Goal: Use online tool/utility: Utilize a website feature to perform a specific function

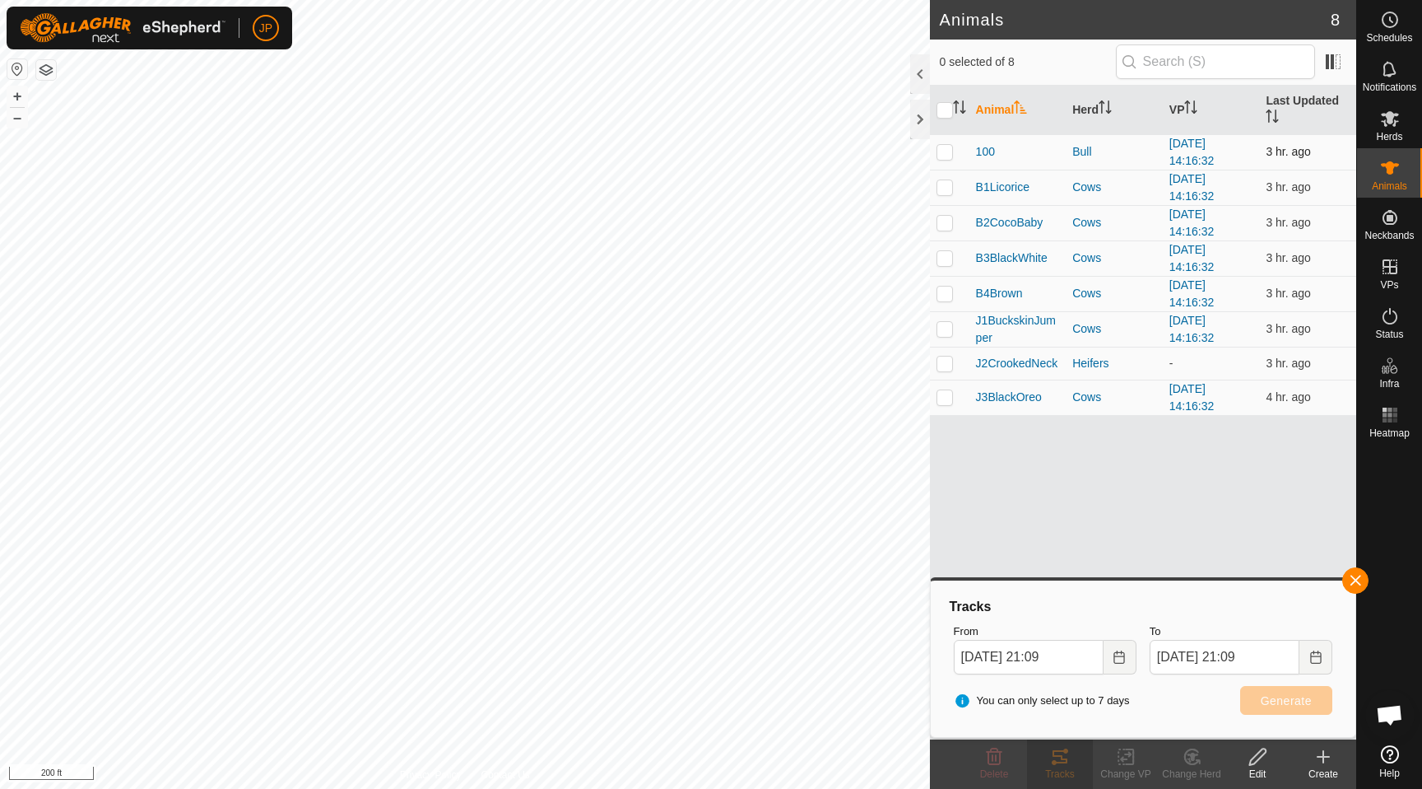
click at [948, 151] on p-checkbox at bounding box center [945, 151] width 16 height 13
click at [1263, 704] on span "Generate" at bounding box center [1286, 700] width 51 height 13
click at [945, 156] on p-checkbox at bounding box center [945, 151] width 16 height 13
checkbox input "false"
click at [945, 194] on td at bounding box center [950, 187] width 40 height 35
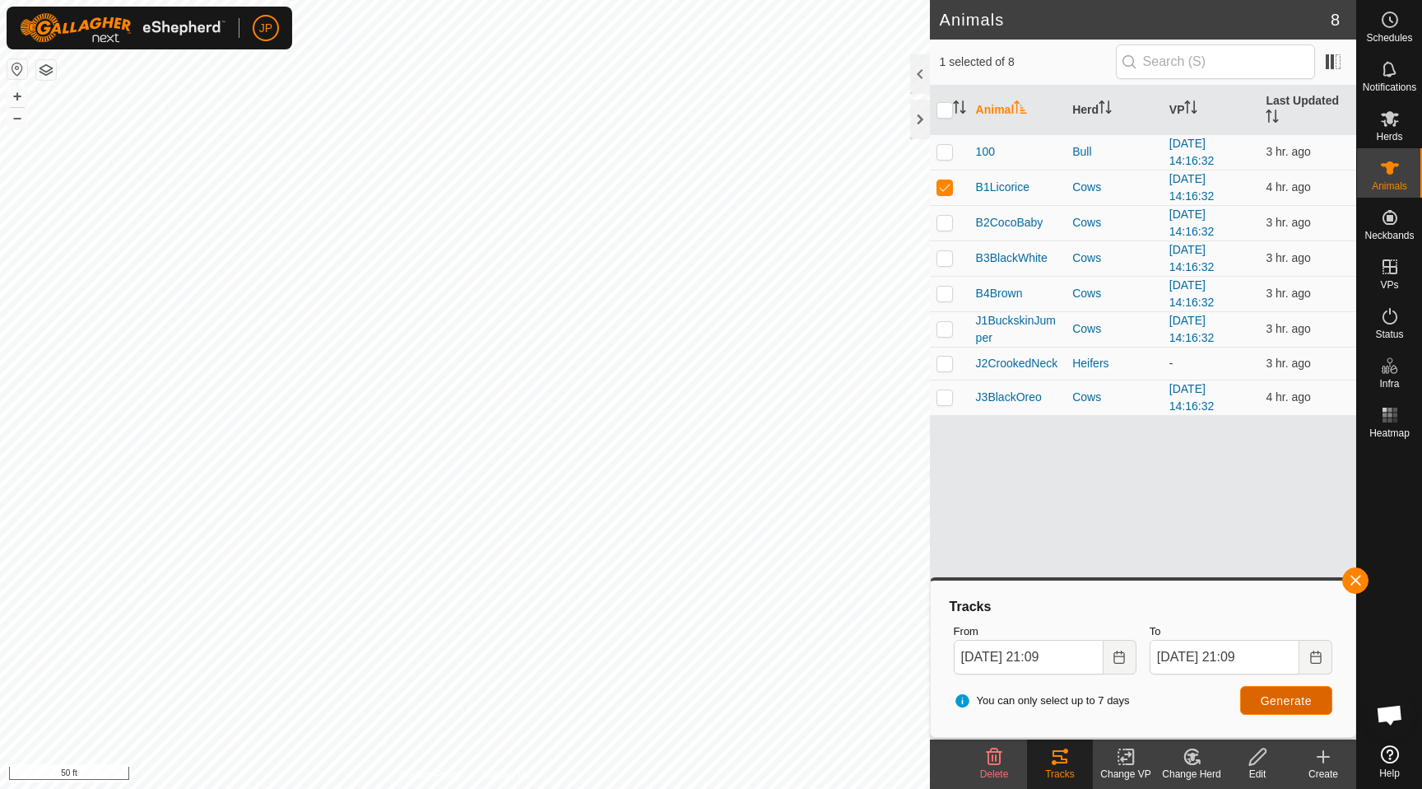
click at [1267, 704] on span "Generate" at bounding box center [1286, 700] width 51 height 13
click at [947, 187] on p-checkbox at bounding box center [945, 186] width 16 height 13
checkbox input "false"
click at [946, 216] on p-checkbox at bounding box center [945, 222] width 16 height 13
click at [1262, 700] on span "Generate" at bounding box center [1286, 700] width 51 height 13
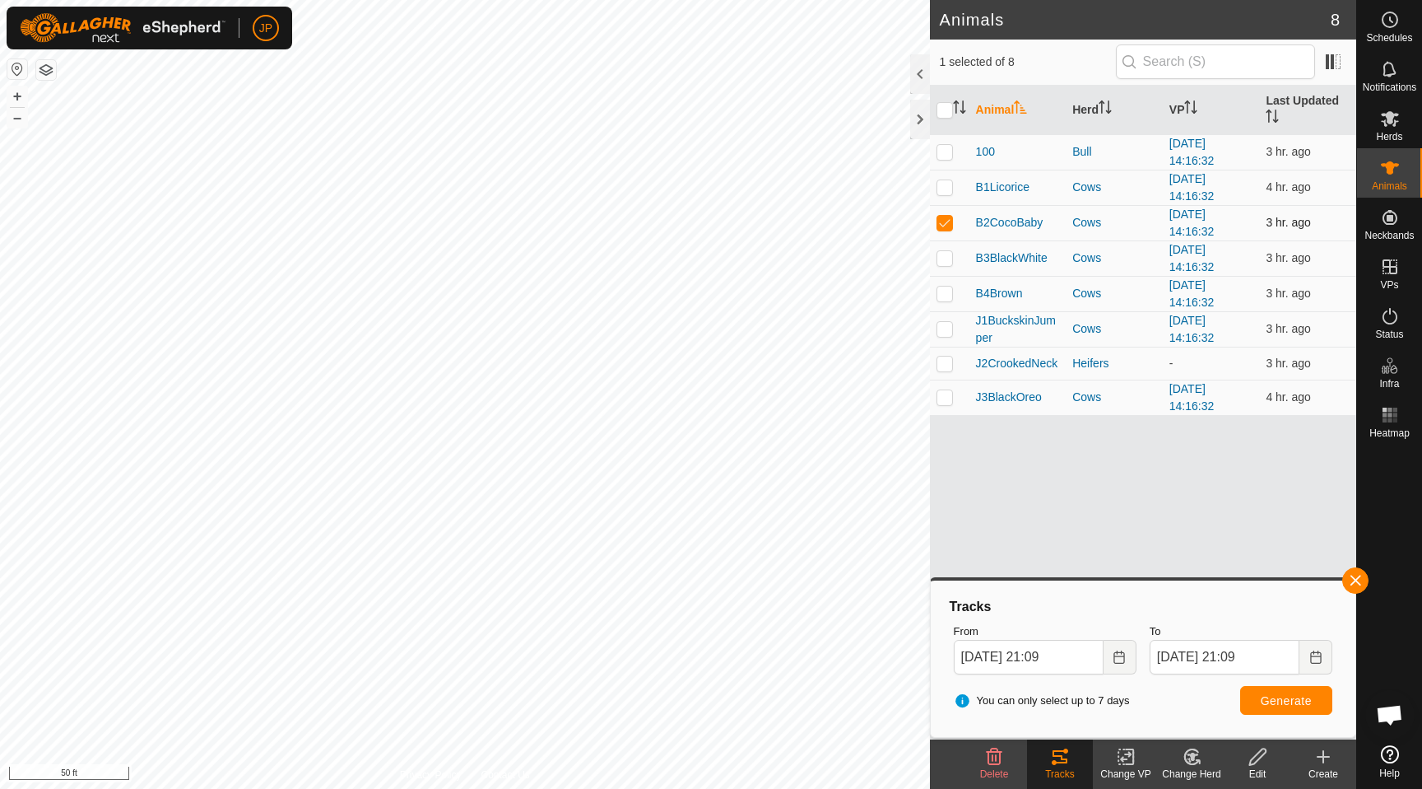
click at [948, 230] on td at bounding box center [950, 222] width 40 height 35
checkbox input "false"
click at [948, 247] on td at bounding box center [950, 257] width 40 height 35
click at [1261, 700] on span "Generate" at bounding box center [1286, 700] width 51 height 13
click at [948, 256] on p-checkbox at bounding box center [945, 257] width 16 height 13
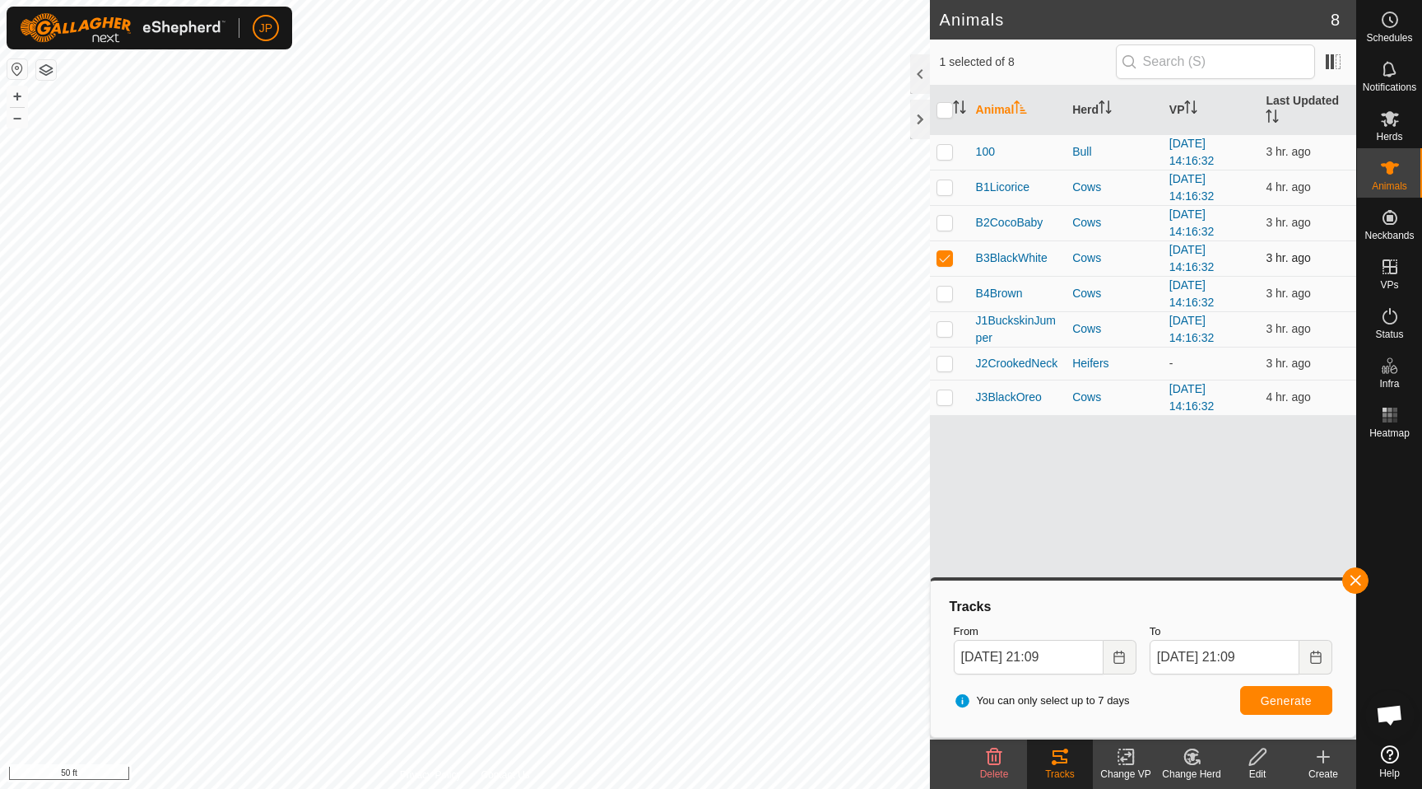
checkbox input "false"
click at [948, 287] on p-checkbox at bounding box center [945, 292] width 16 height 13
click at [1275, 701] on span "Generate" at bounding box center [1286, 700] width 51 height 13
click at [945, 294] on p-checkbox at bounding box center [945, 292] width 16 height 13
checkbox input "false"
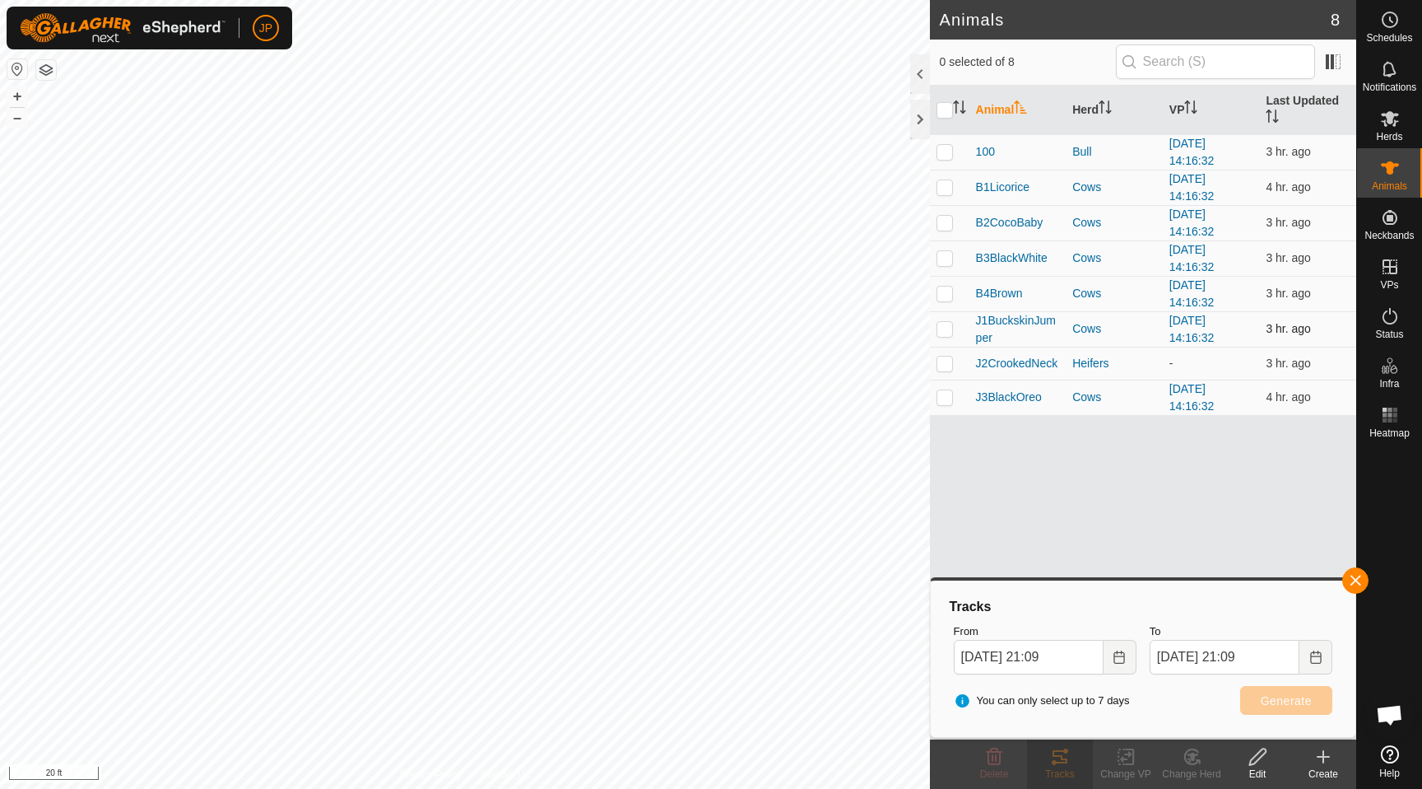
click at [943, 324] on p-checkbox at bounding box center [945, 328] width 16 height 13
checkbox input "true"
click at [1254, 696] on button "Generate" at bounding box center [1286, 700] width 92 height 29
click at [1310, 660] on icon "Choose Date" at bounding box center [1315, 656] width 11 height 13
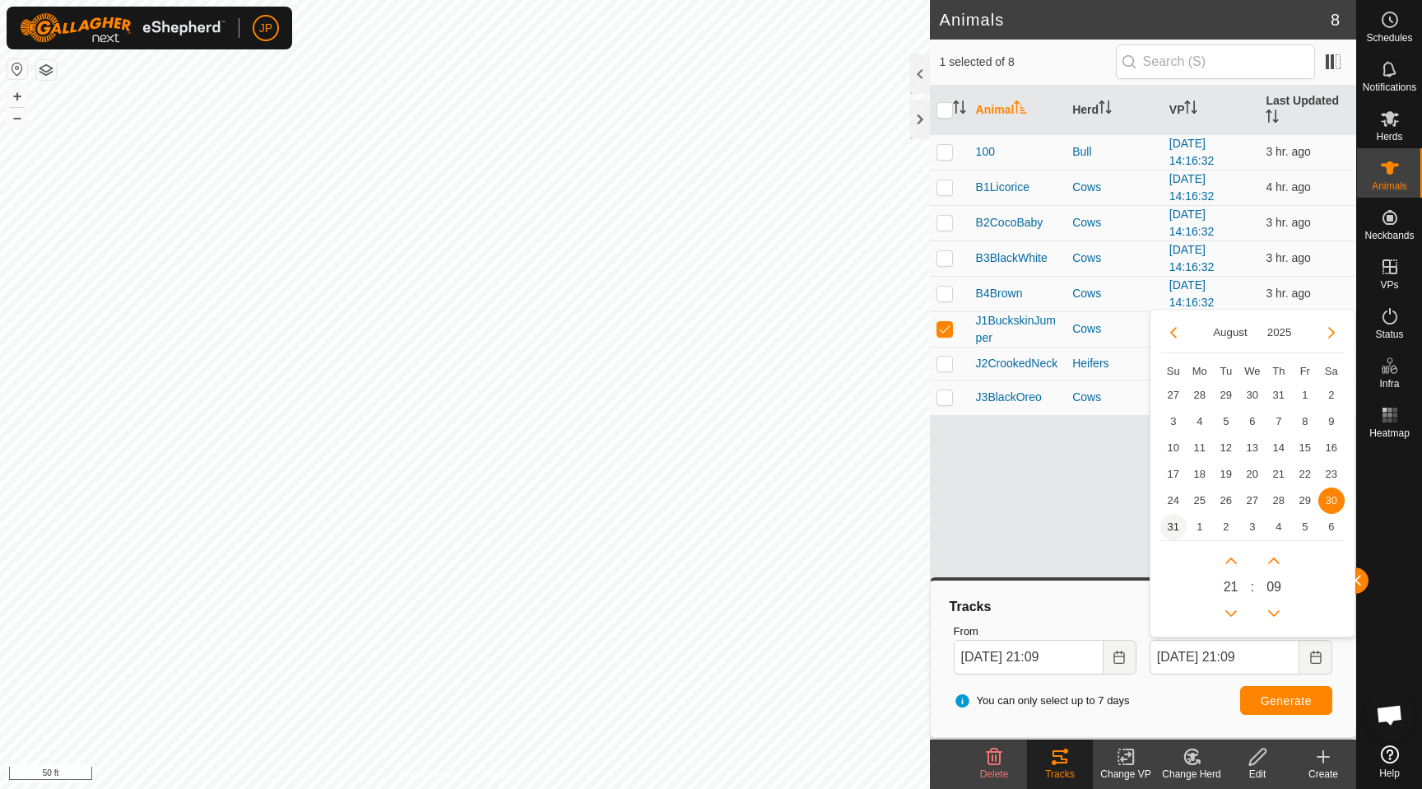
click at [1175, 531] on span "31" at bounding box center [1174, 527] width 26 height 26
type input "[DATE] 21:09"
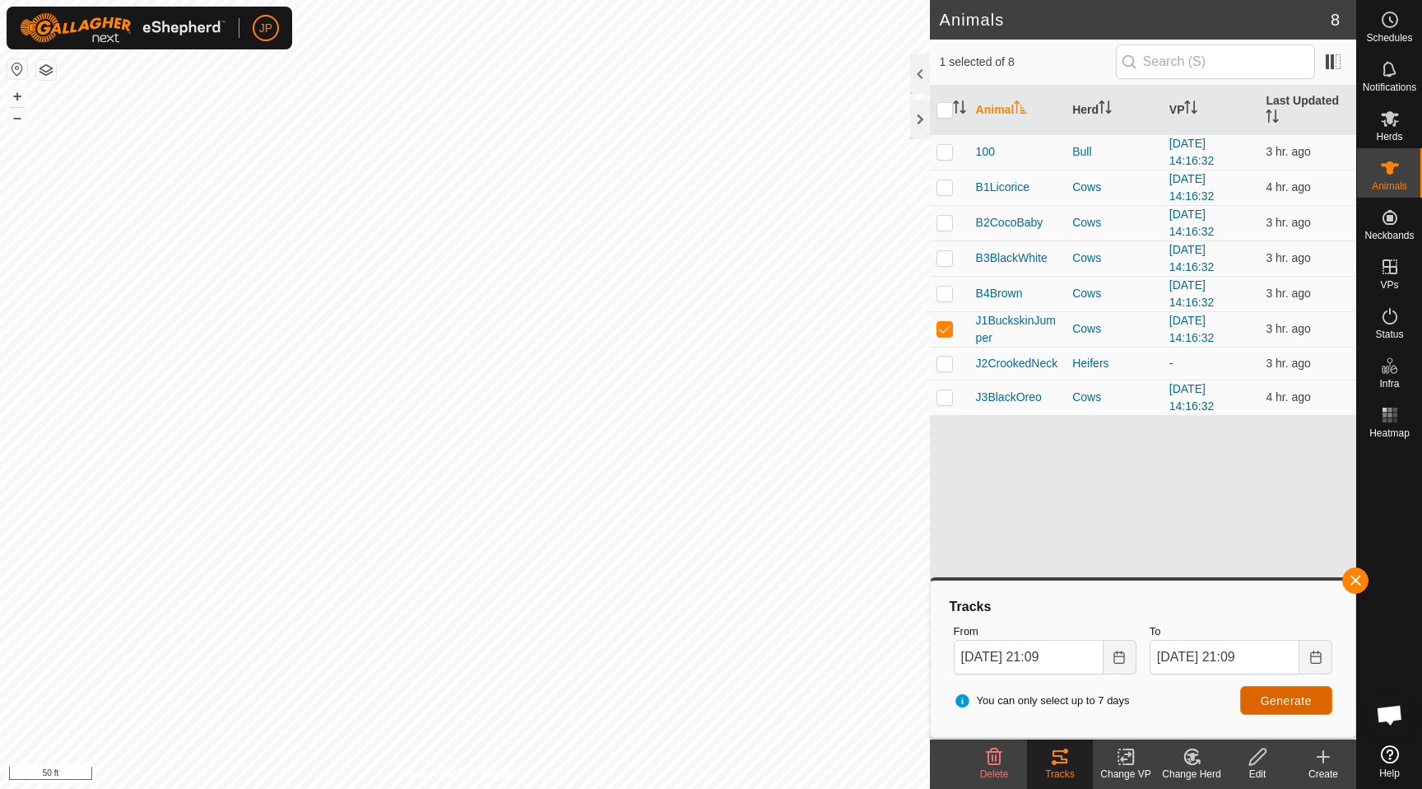
click at [1301, 699] on span "Generate" at bounding box center [1286, 700] width 51 height 13
click at [949, 153] on p-checkbox at bounding box center [945, 151] width 16 height 13
checkbox input "true"
click at [948, 329] on p-checkbox at bounding box center [945, 328] width 16 height 13
checkbox input "false"
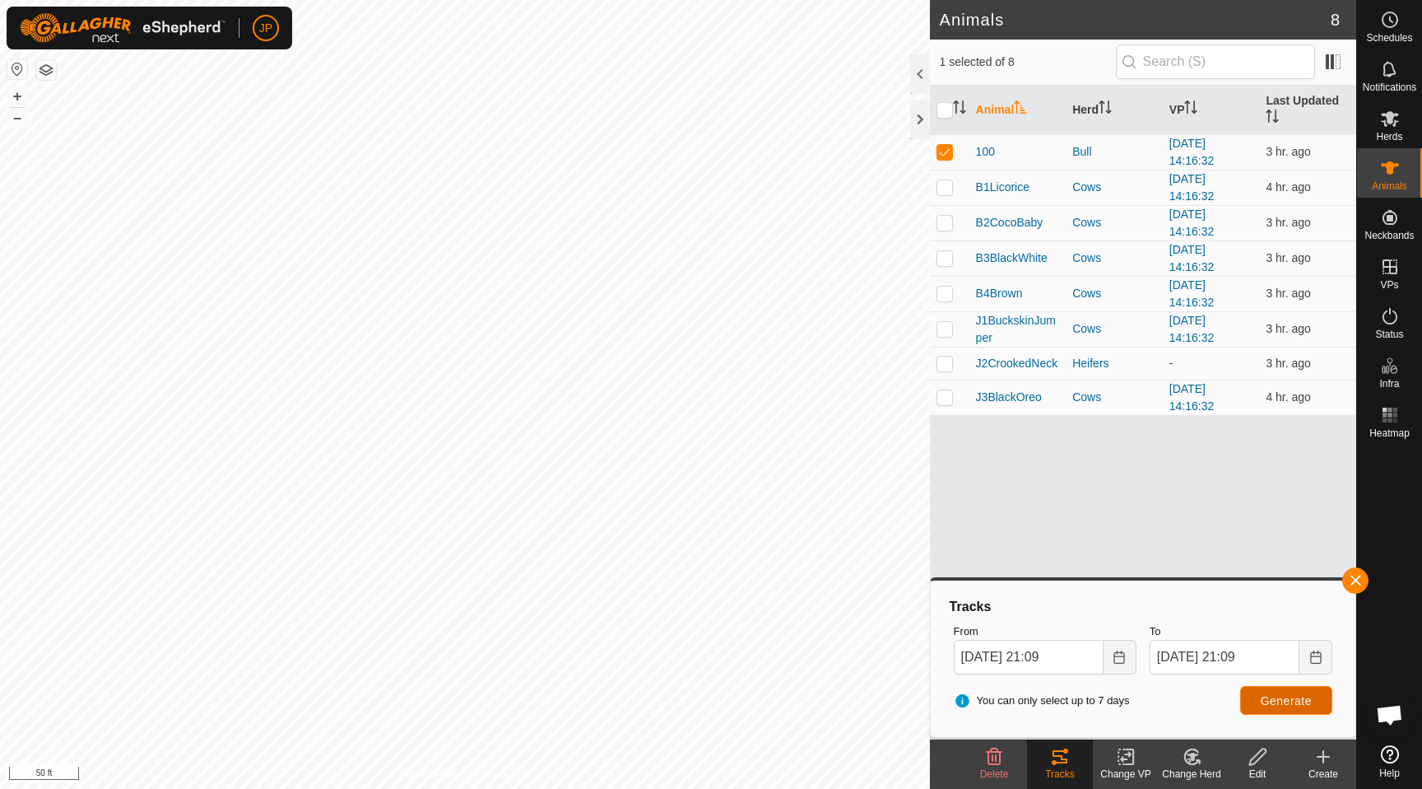
click at [1279, 709] on button "Generate" at bounding box center [1286, 700] width 92 height 29
click at [946, 152] on p-checkbox at bounding box center [945, 151] width 16 height 13
checkbox input "false"
click at [945, 198] on td at bounding box center [950, 187] width 40 height 35
click at [1259, 697] on button "Generate" at bounding box center [1286, 700] width 92 height 29
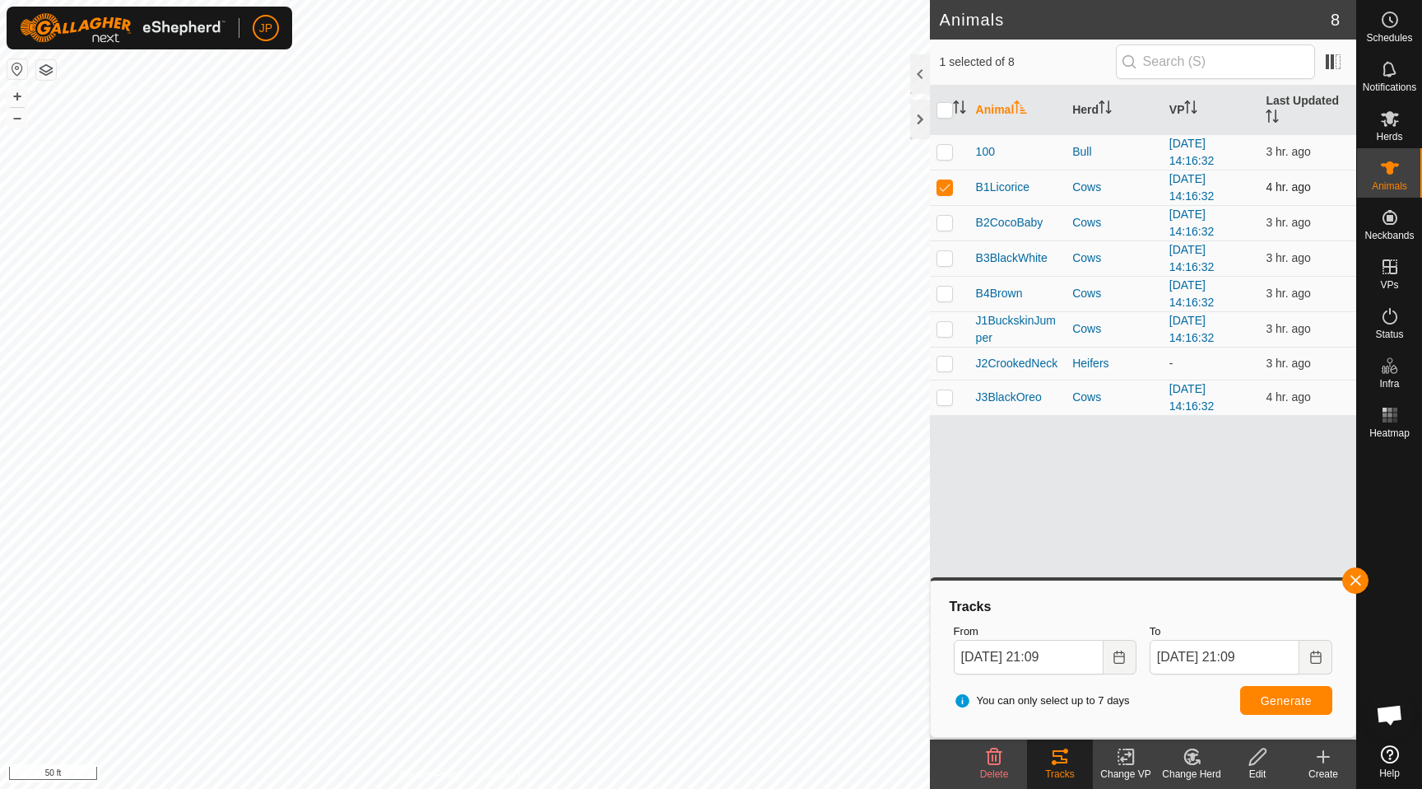
click at [946, 189] on p-checkbox at bounding box center [945, 186] width 16 height 13
checkbox input "false"
click at [944, 223] on p-checkbox at bounding box center [945, 222] width 16 height 13
click at [1253, 709] on button "Generate" at bounding box center [1286, 700] width 92 height 29
click at [947, 226] on p-checkbox at bounding box center [945, 222] width 16 height 13
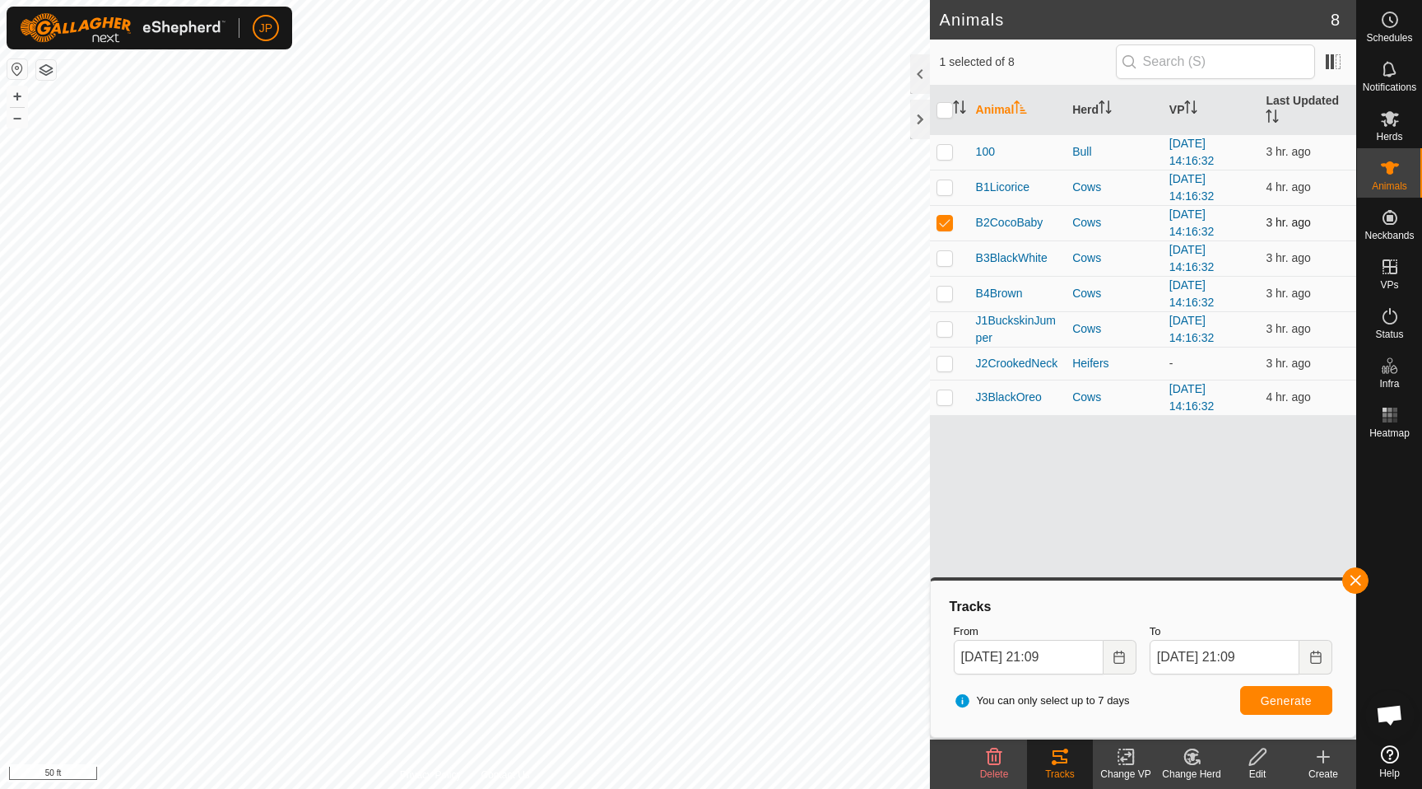
checkbox input "false"
click at [945, 259] on p-checkbox at bounding box center [945, 257] width 16 height 13
click at [1258, 696] on button "Generate" at bounding box center [1286, 700] width 92 height 29
click at [945, 255] on p-checkbox at bounding box center [945, 257] width 16 height 13
checkbox input "false"
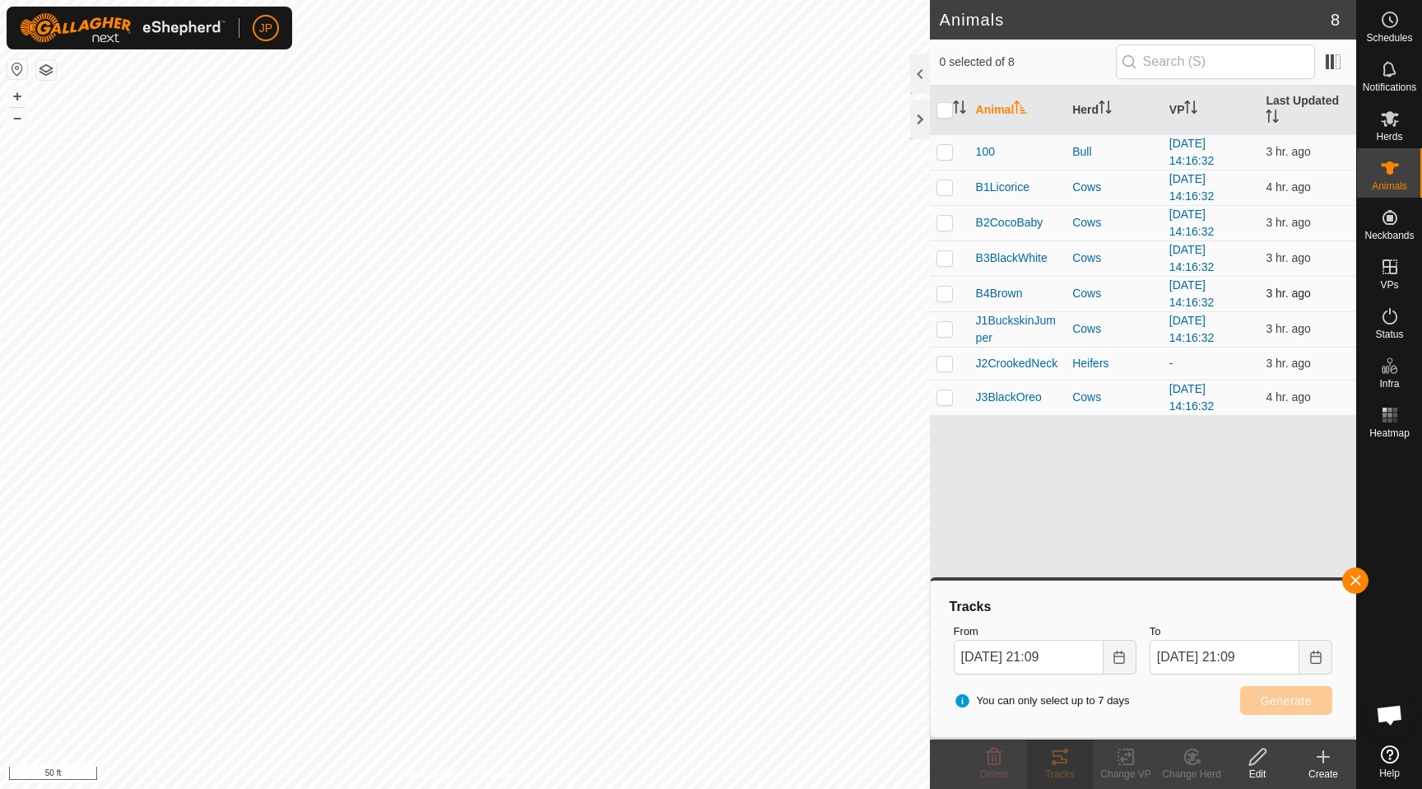
click at [945, 294] on p-checkbox at bounding box center [945, 292] width 16 height 13
click at [1268, 696] on span "Generate" at bounding box center [1286, 700] width 51 height 13
click at [943, 296] on p-checkbox at bounding box center [945, 292] width 16 height 13
checkbox input "false"
click at [942, 327] on p-checkbox at bounding box center [945, 328] width 16 height 13
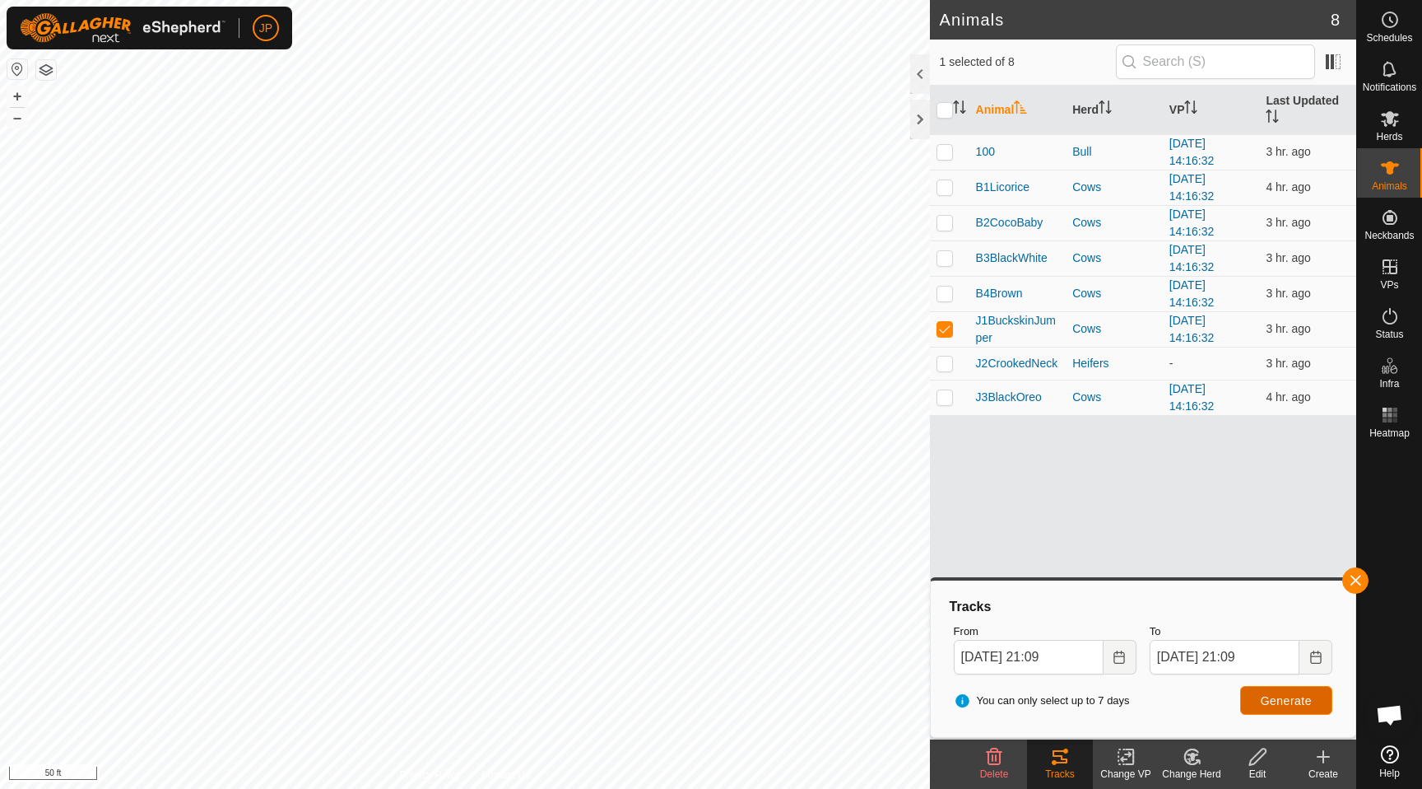
click at [1261, 702] on span "Generate" at bounding box center [1286, 700] width 51 height 13
click at [947, 323] on p-checkbox at bounding box center [945, 328] width 16 height 13
checkbox input "false"
click at [944, 359] on p-checkbox at bounding box center [945, 362] width 16 height 13
click at [1263, 701] on span "Generate" at bounding box center [1286, 700] width 51 height 13
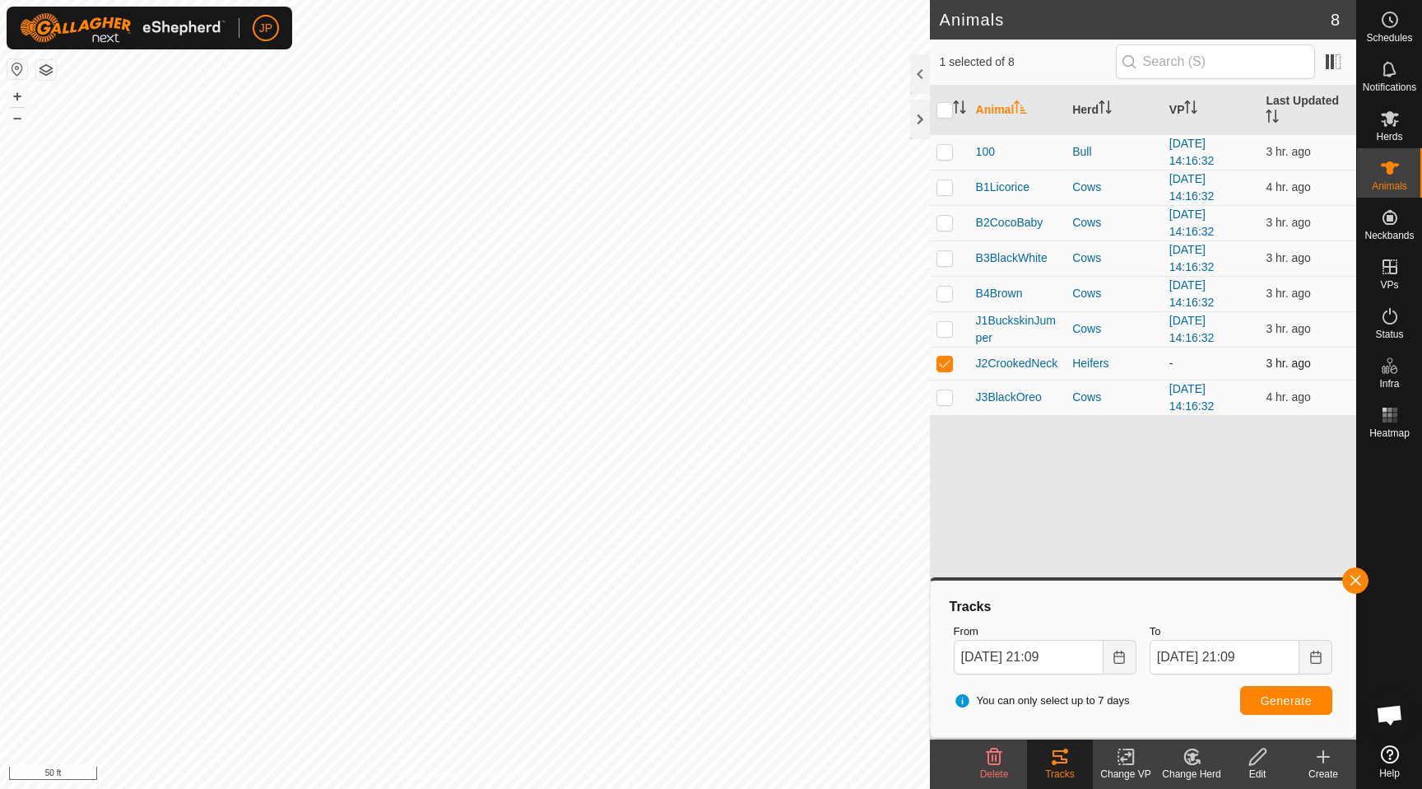
click at [947, 363] on p-checkbox at bounding box center [945, 362] width 16 height 13
checkbox input "false"
click at [947, 394] on p-checkbox at bounding box center [945, 396] width 16 height 13
checkbox input "true"
click at [1264, 691] on button "Generate" at bounding box center [1286, 700] width 92 height 29
